Goal: Transaction & Acquisition: Purchase product/service

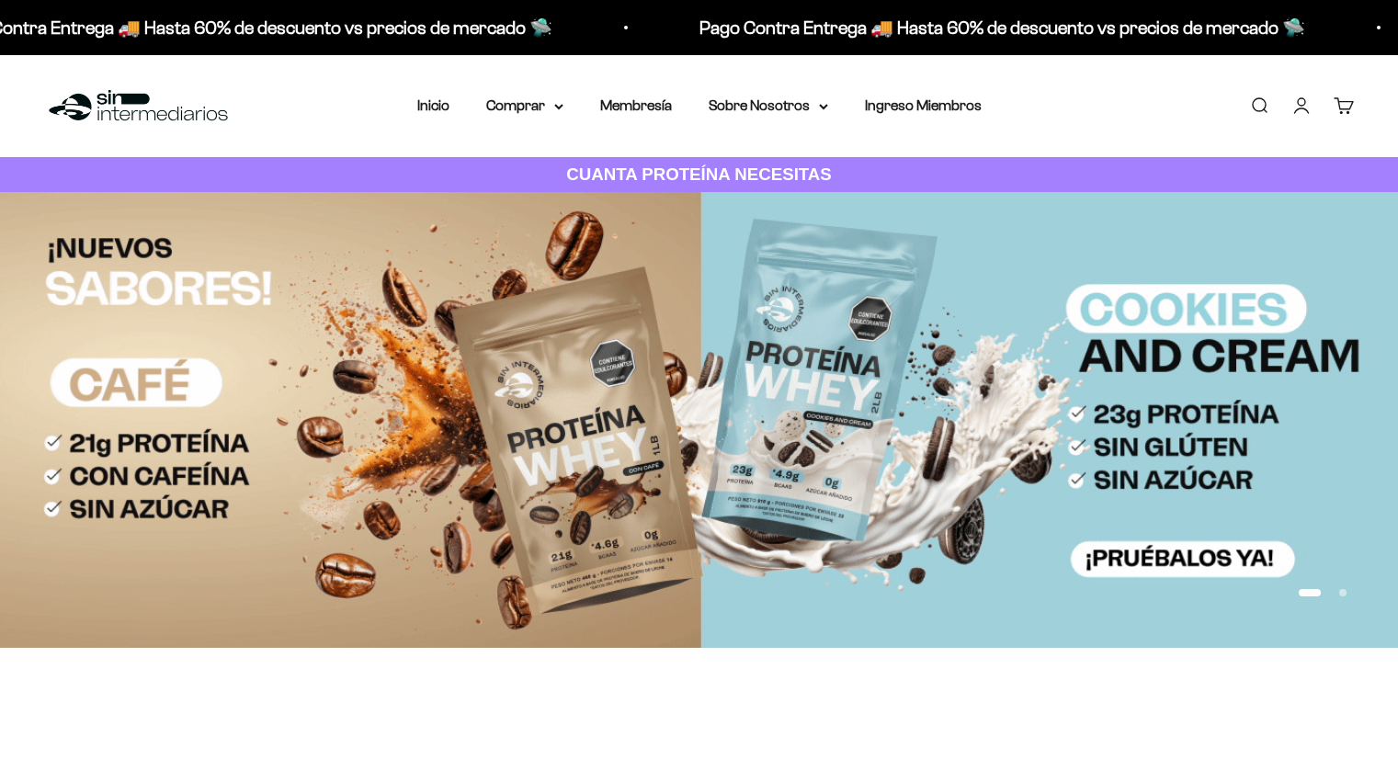
click at [556, 107] on icon at bounding box center [558, 107] width 7 height 4
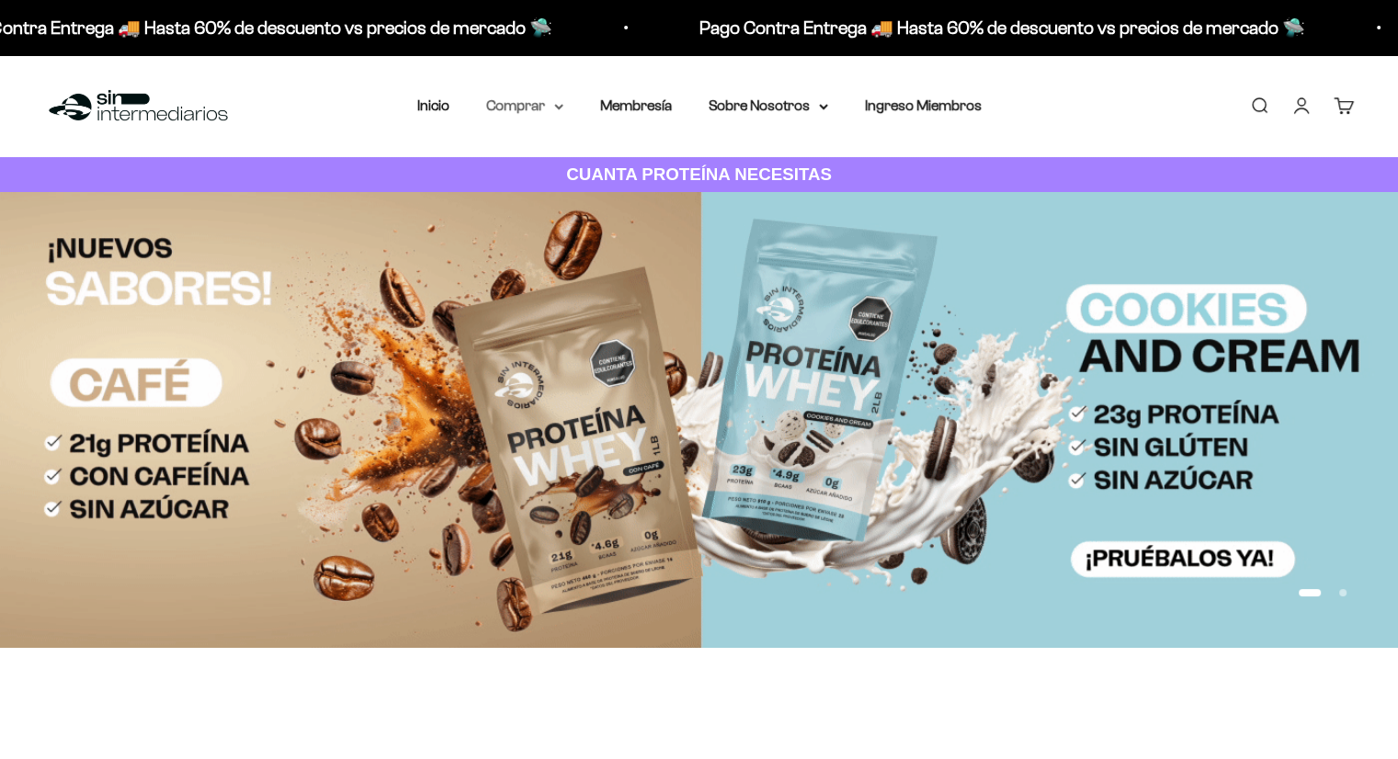
click at [544, 100] on summary "Comprar" at bounding box center [524, 106] width 77 height 24
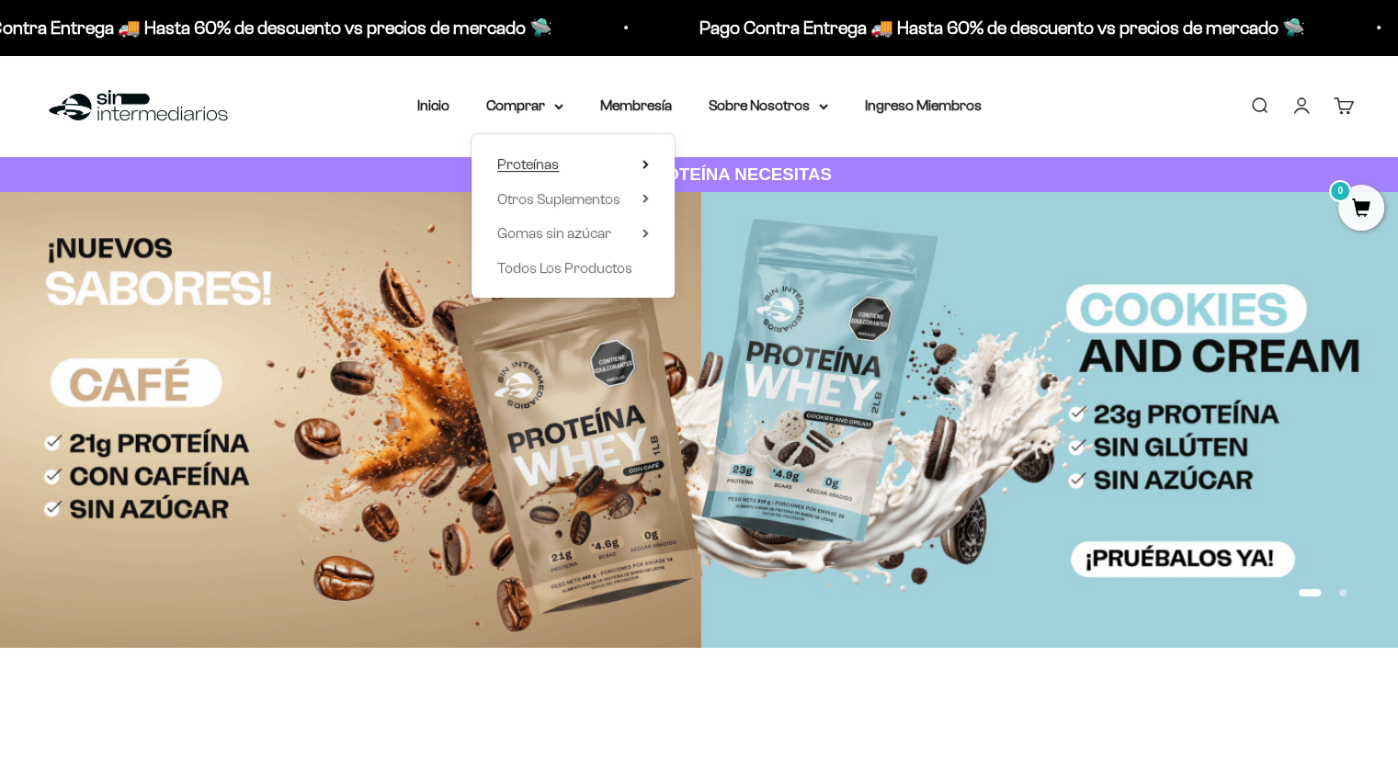
click at [528, 169] on span "Proteínas" at bounding box center [528, 164] width 62 height 16
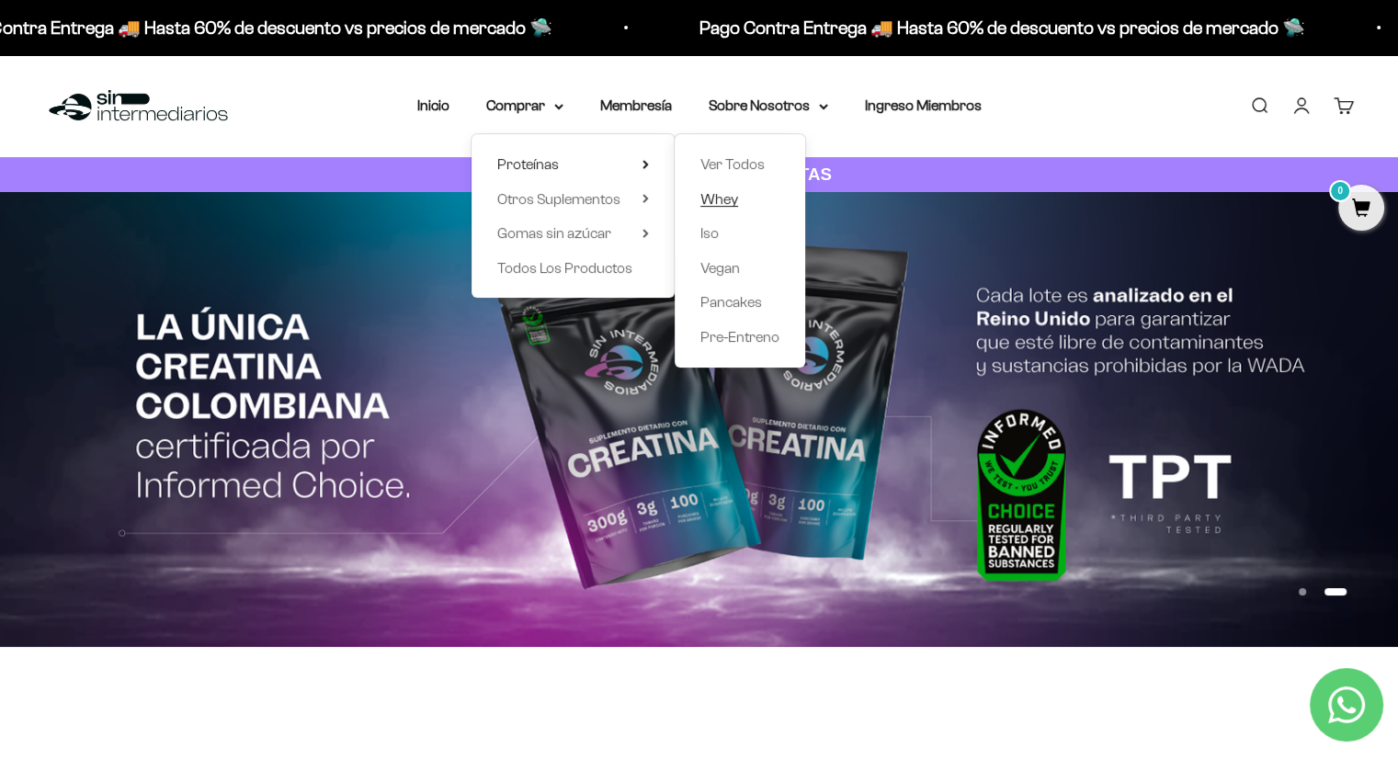
click at [725, 199] on span "Whey" at bounding box center [719, 199] width 38 height 16
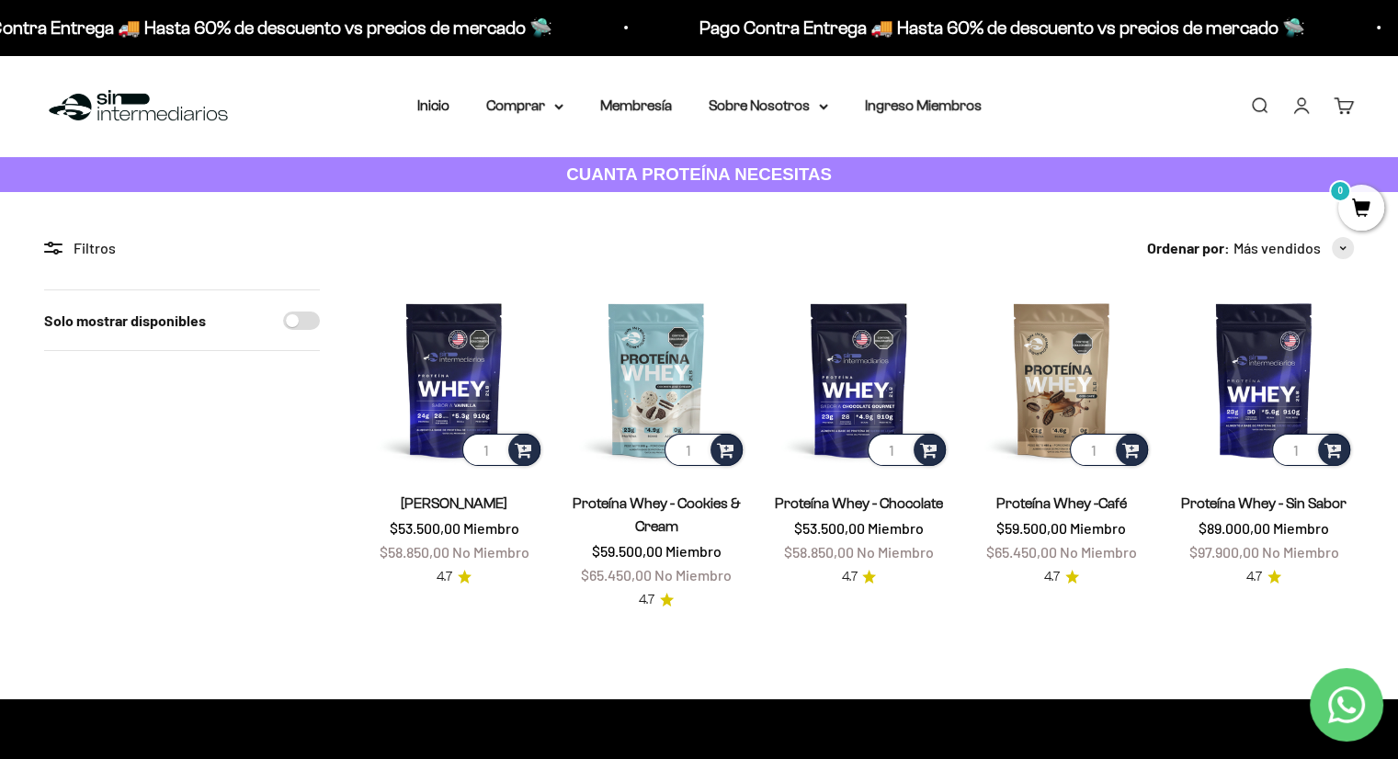
click at [430, 502] on link "[PERSON_NAME]" at bounding box center [454, 503] width 107 height 16
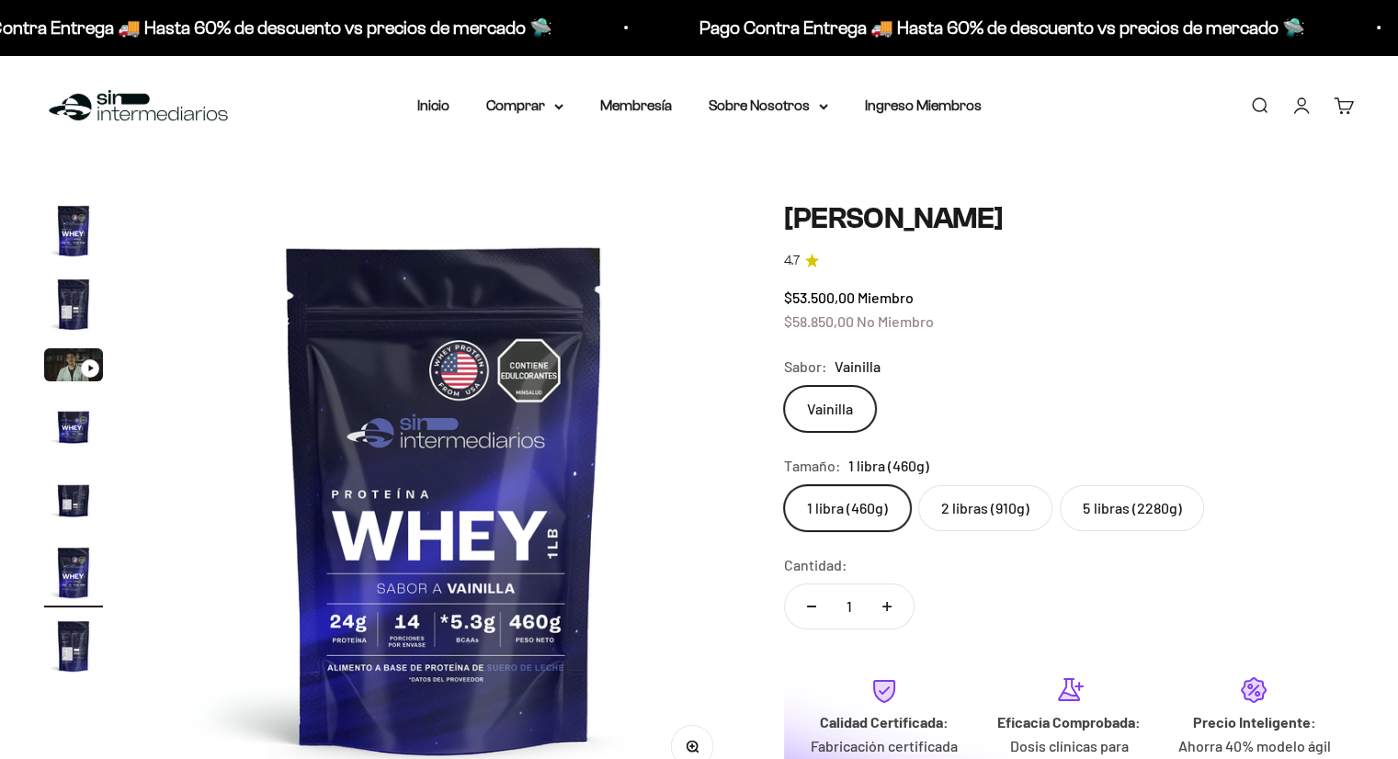
click at [1165, 530] on safe-sticky "Proteína Whey - Vainilla 4.7 $53.500,00 Miembro $58.850,00 No Miembro Calidad d…" at bounding box center [1069, 578] width 570 height 754
click at [1143, 512] on label "5 libras (2280g)" at bounding box center [1132, 508] width 144 height 46
click at [784, 485] on input "5 libras (2280g)" at bounding box center [783, 484] width 1 height 1
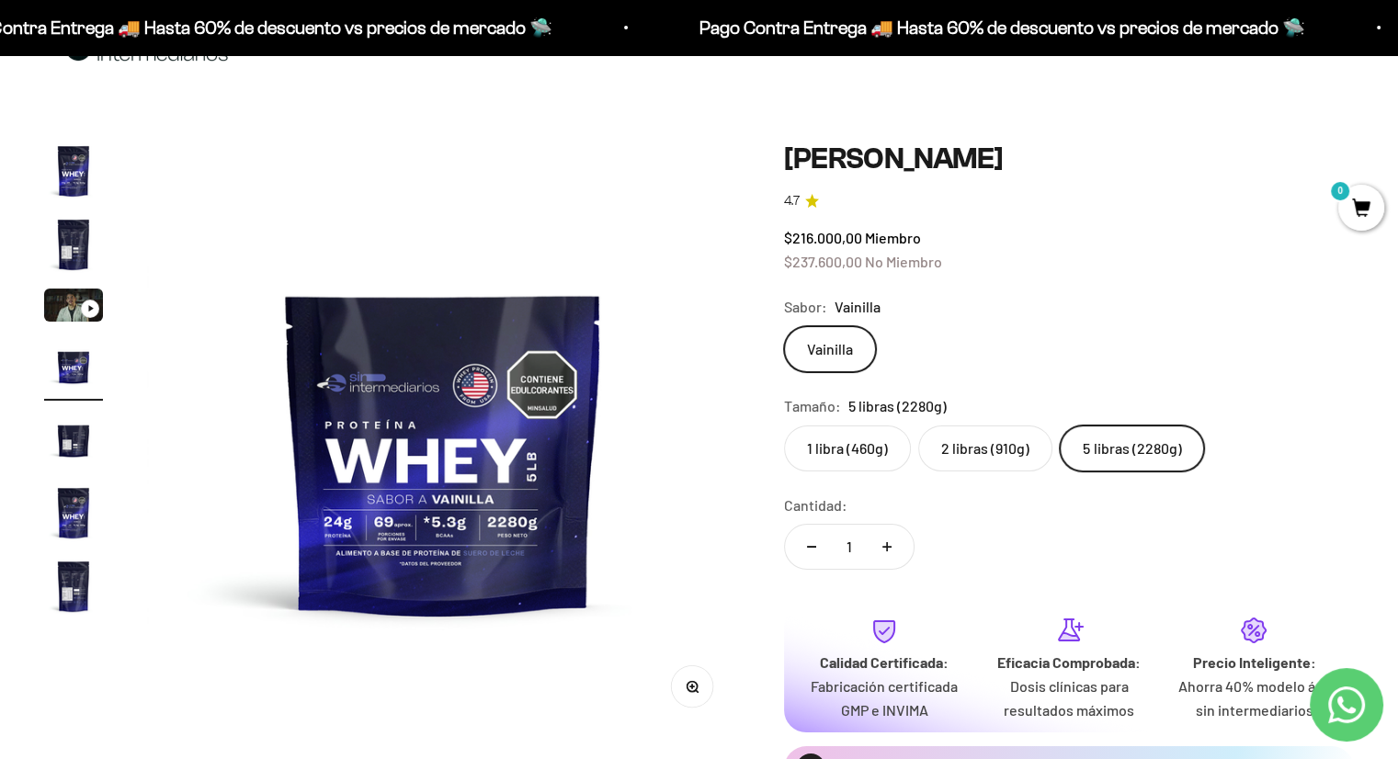
scroll to position [92, 0]
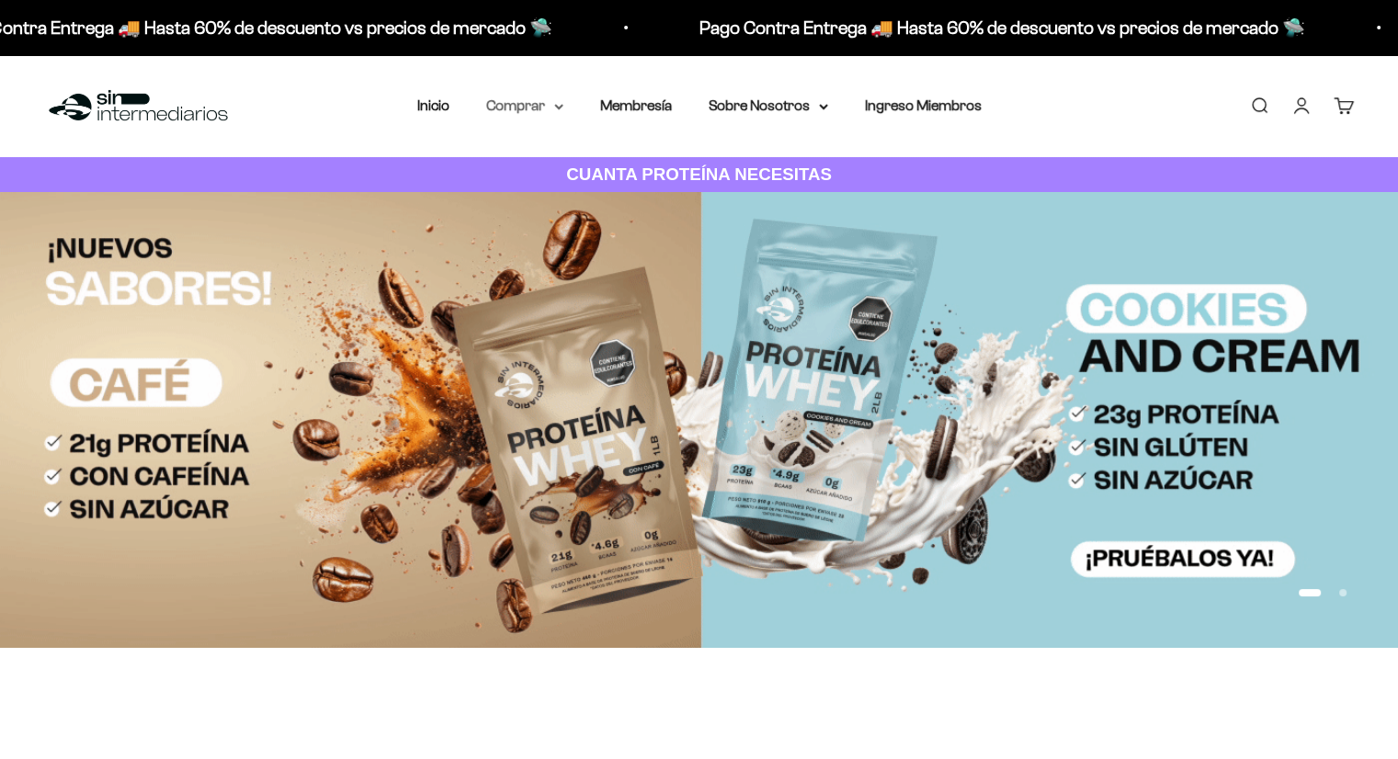
click at [513, 96] on summary "Comprar" at bounding box center [524, 106] width 77 height 24
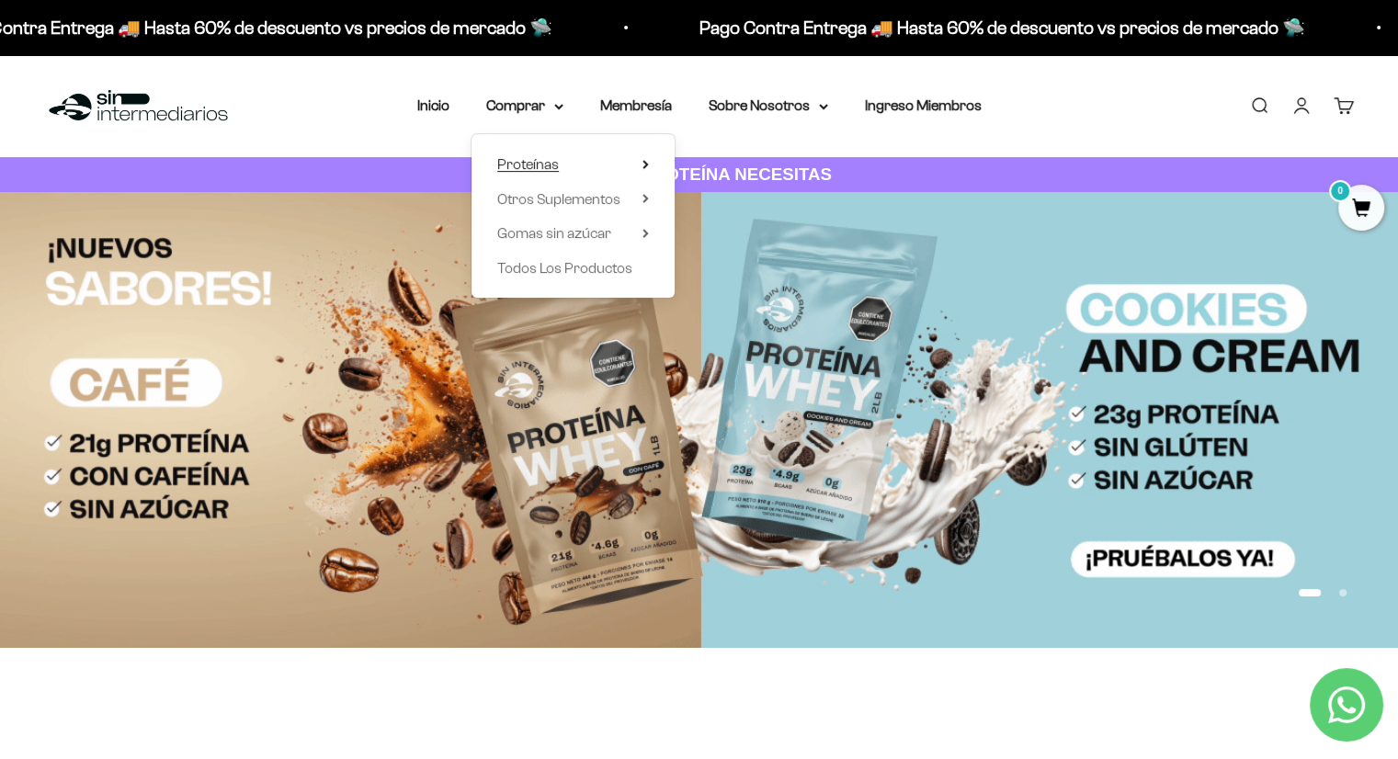
drag, startPoint x: 605, startPoint y: 163, endPoint x: 631, endPoint y: 169, distance: 27.4
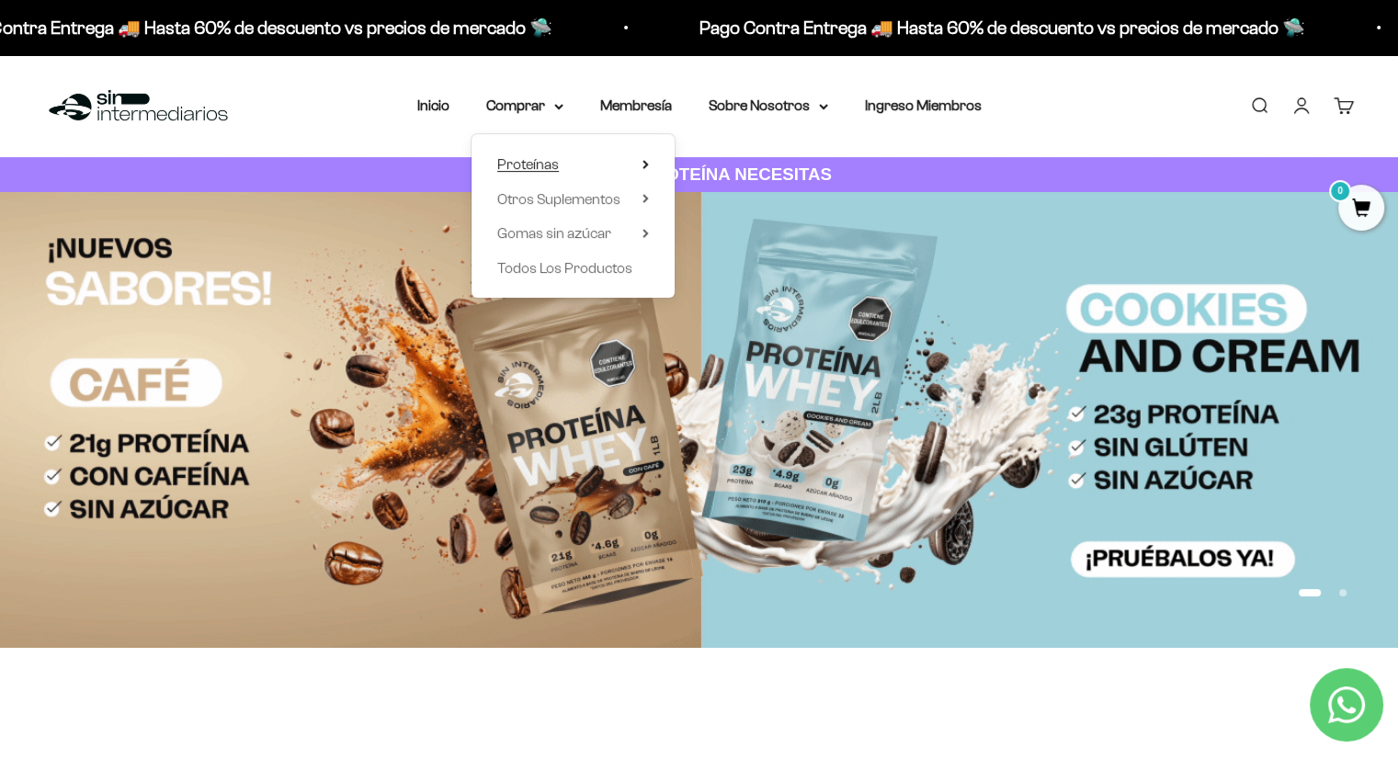
click at [607, 164] on summary "Proteínas" at bounding box center [573, 165] width 152 height 24
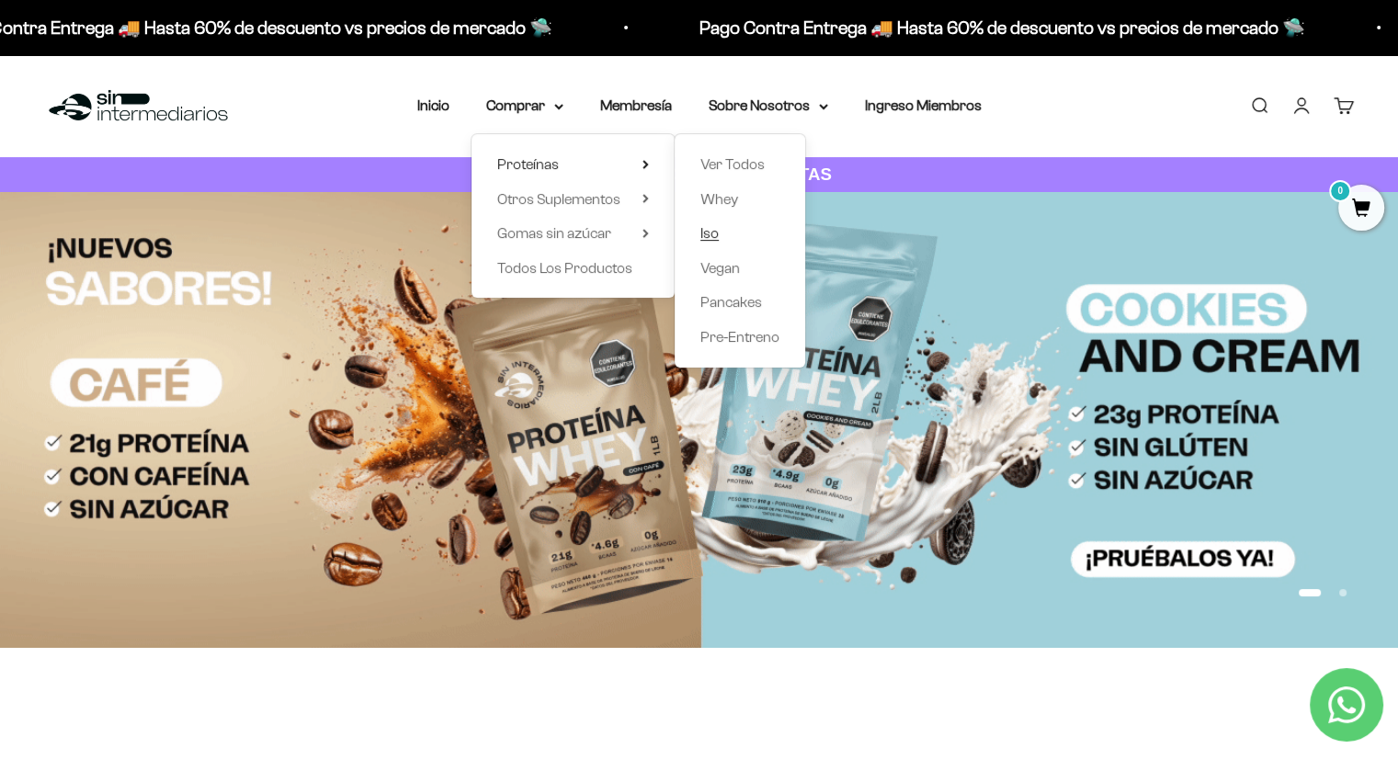
click at [710, 233] on span "Iso" at bounding box center [709, 233] width 18 height 16
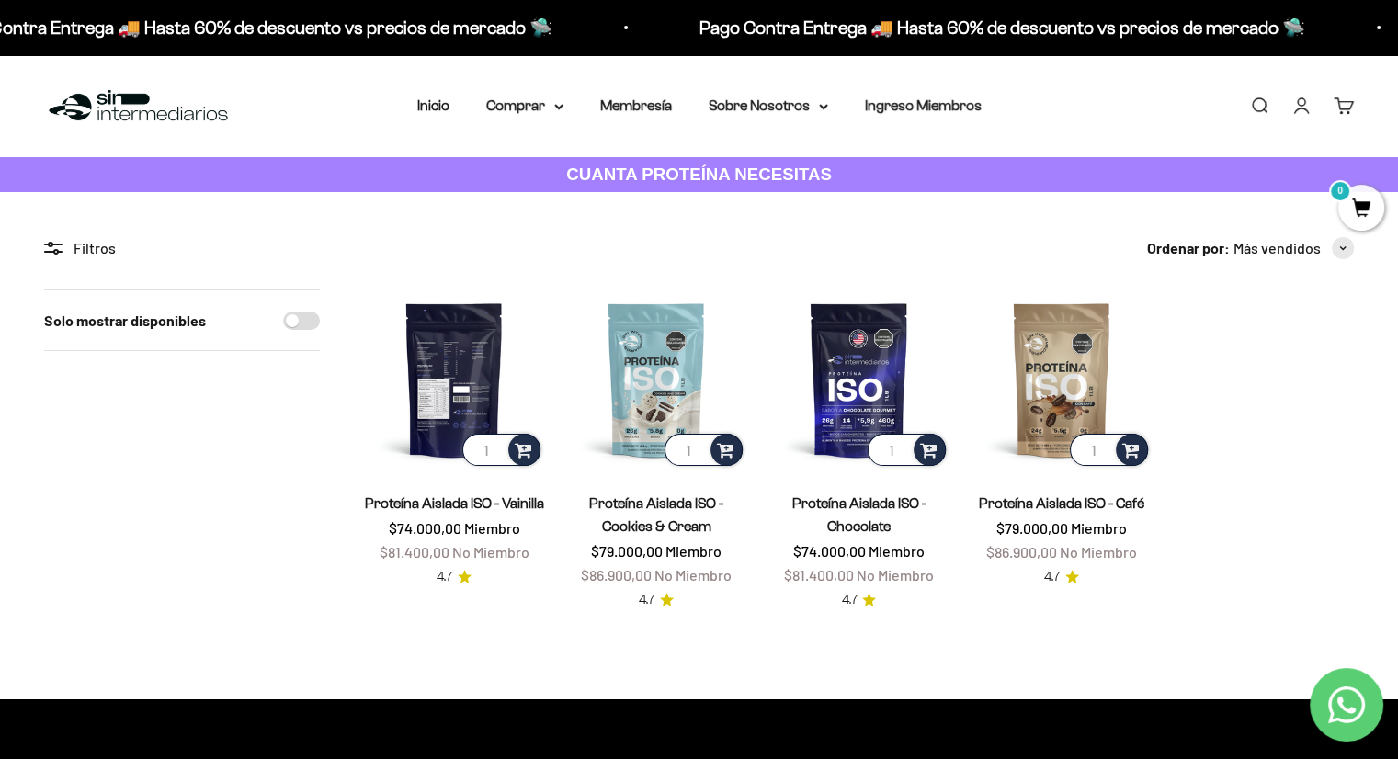
click at [468, 409] on img at bounding box center [454, 379] width 180 height 180
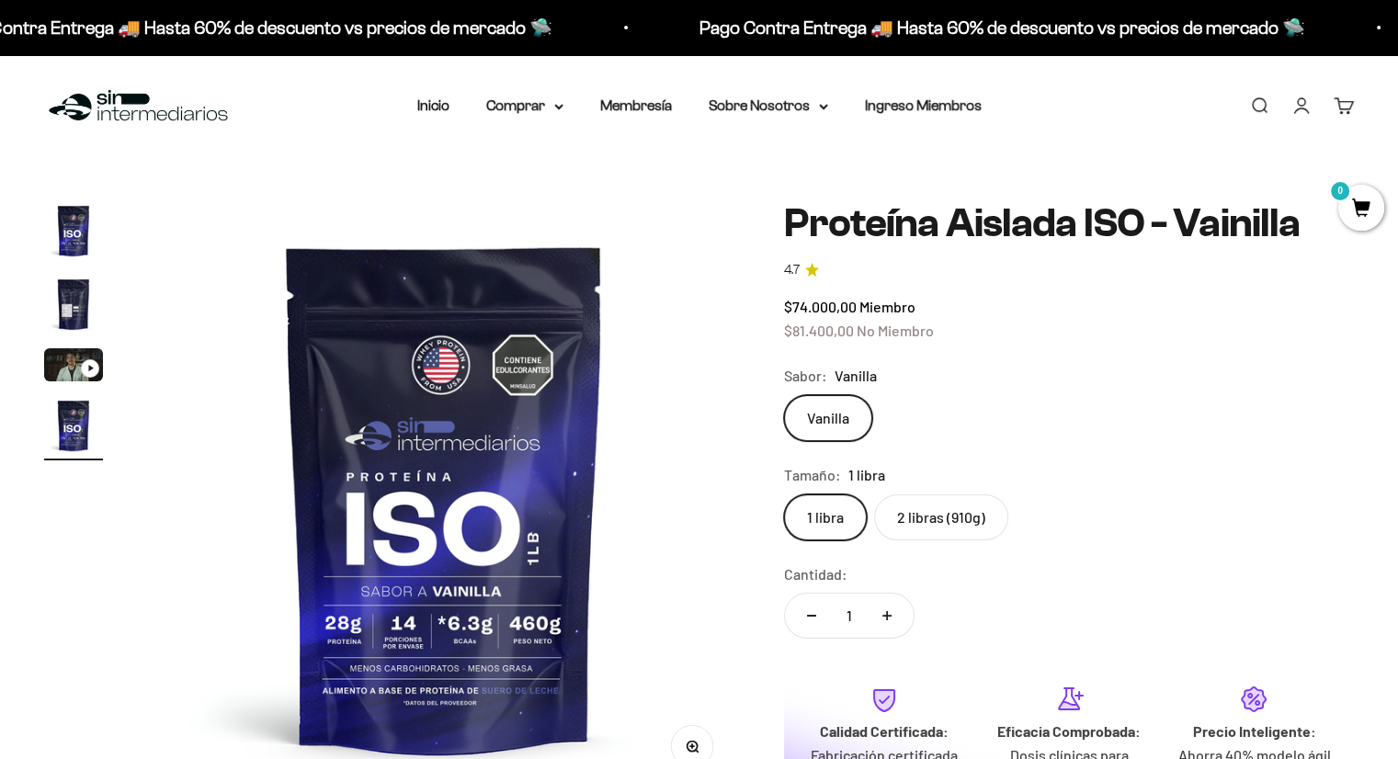
scroll to position [0, 1844]
click at [934, 529] on label "2 libras (910g)" at bounding box center [941, 517] width 134 height 46
click at [784, 494] on input "2 libras (910g)" at bounding box center [783, 493] width 1 height 1
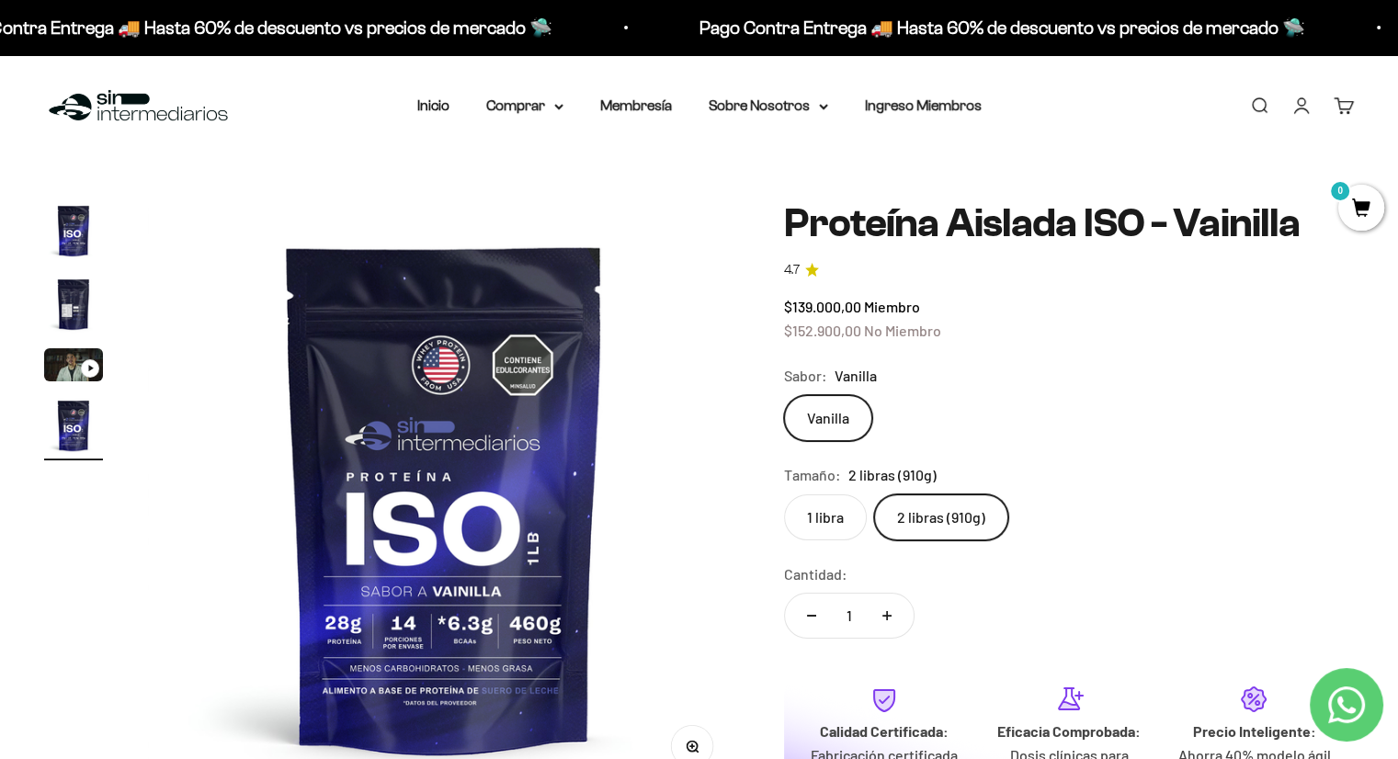
click at [565, 102] on nav "Inicio Comprar Proteínas Ver Todos Whey Iso Vegan" at bounding box center [699, 106] width 564 height 24
click at [559, 114] on summary "Comprar" at bounding box center [524, 106] width 77 height 24
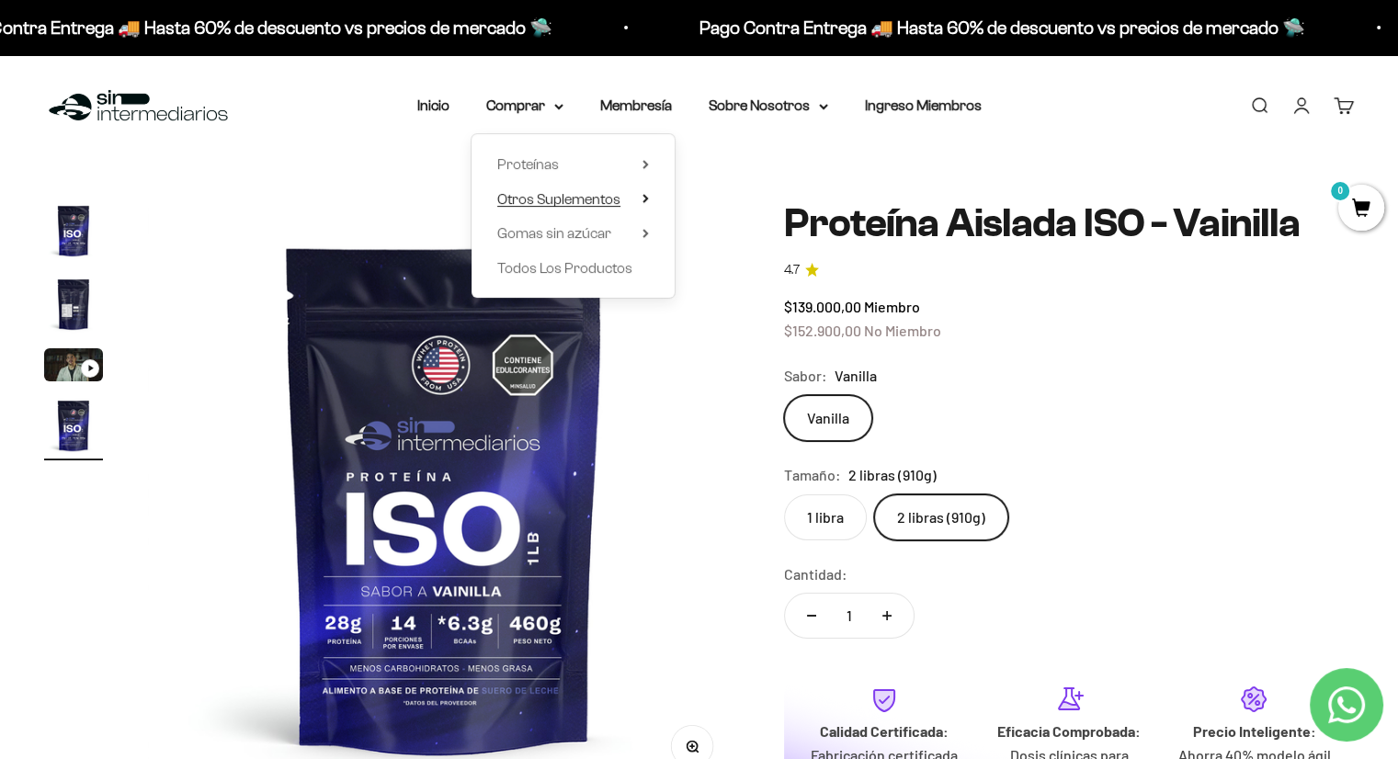
click at [647, 199] on icon at bounding box center [645, 198] width 4 height 7
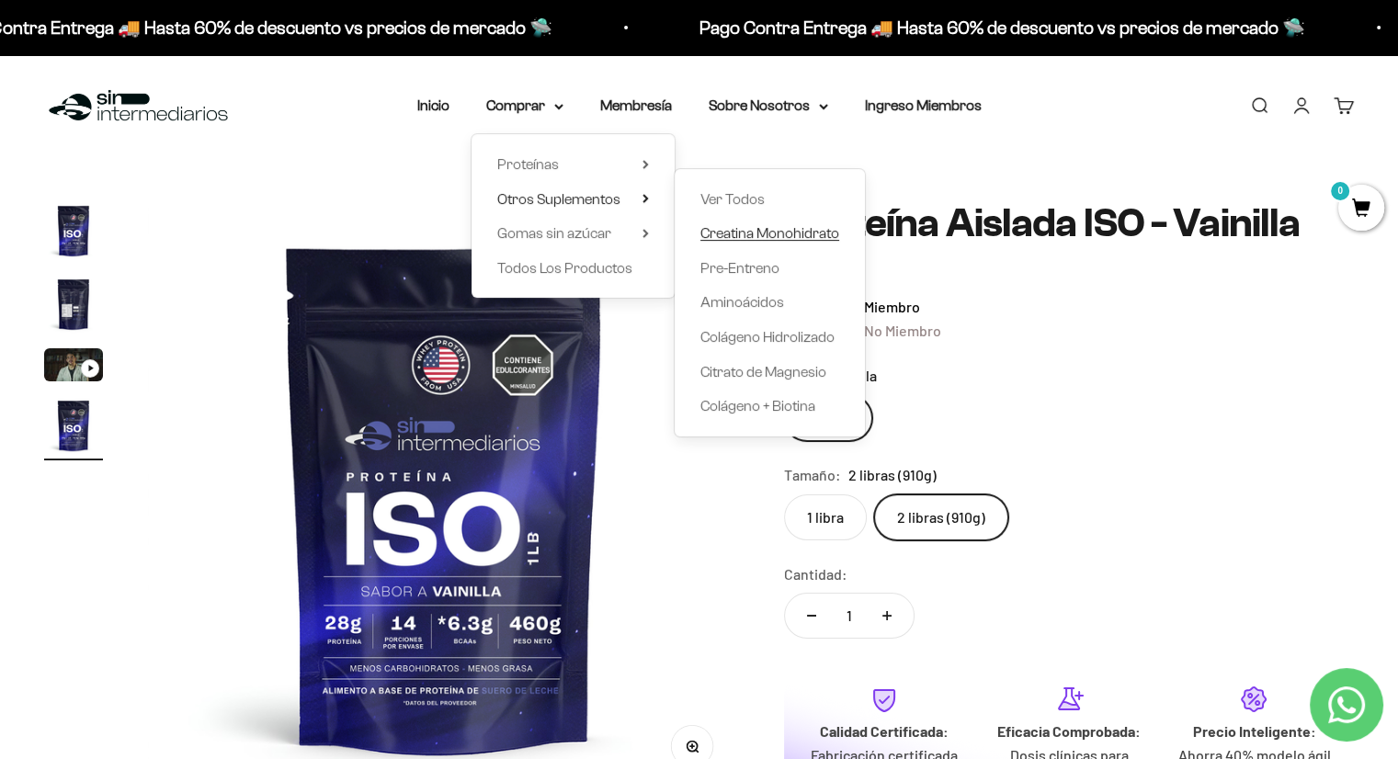
click at [741, 236] on span "Creatina Monohidrato" at bounding box center [769, 233] width 139 height 16
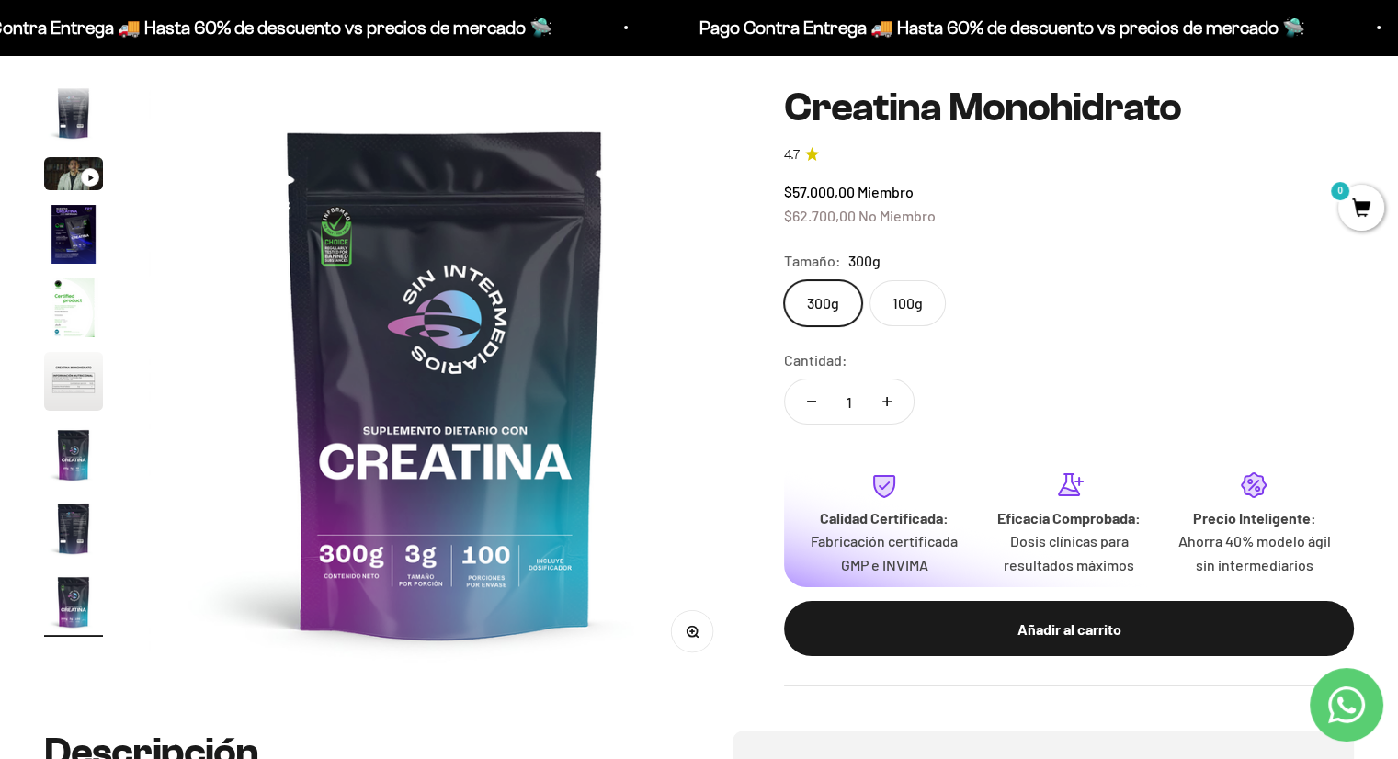
scroll to position [184, 0]
